Goal: Find specific page/section: Find specific page/section

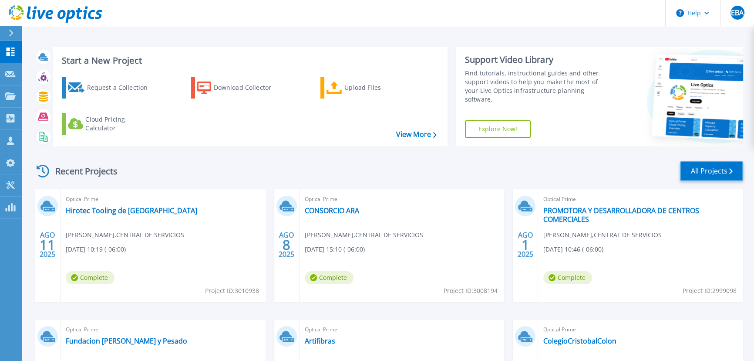
click at [738, 166] on link "All Projects" at bounding box center [711, 171] width 63 height 20
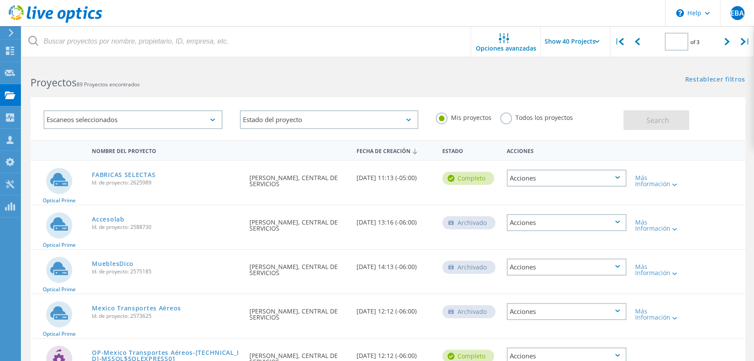
type input "2"
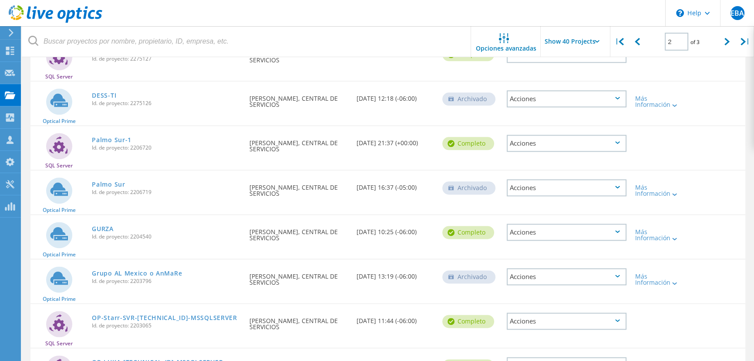
scroll to position [1369, 0]
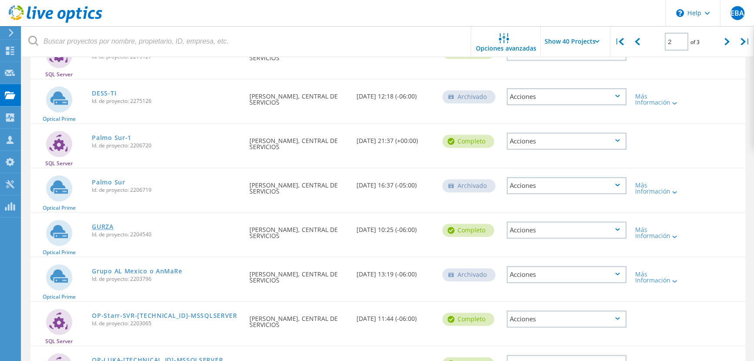
click at [108, 226] on link "GURZA" at bounding box center [103, 226] width 22 height 6
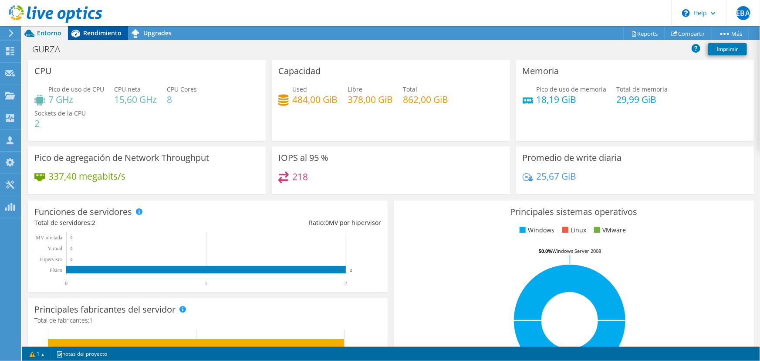
click at [87, 34] on span "Rendimiento" at bounding box center [102, 33] width 38 height 8
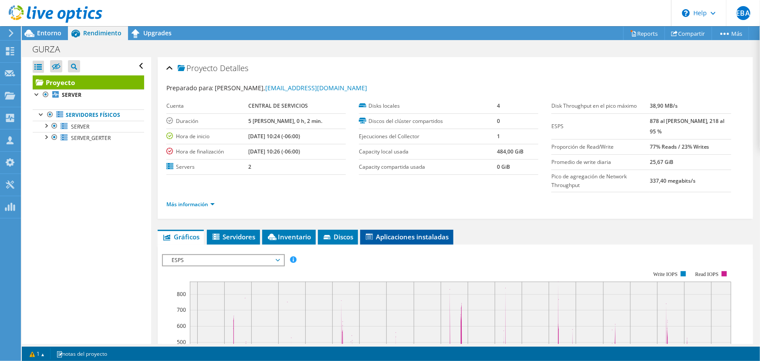
click at [411, 232] on span "Aplicaciones instaladas" at bounding box center [406, 236] width 84 height 9
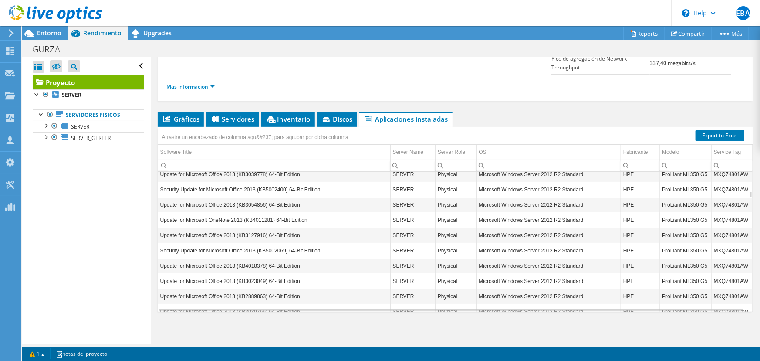
scroll to position [664, 0]
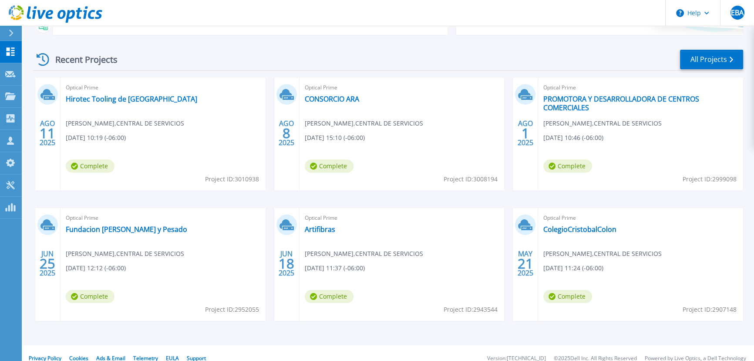
scroll to position [122, 0]
